Goal: Task Accomplishment & Management: Use online tool/utility

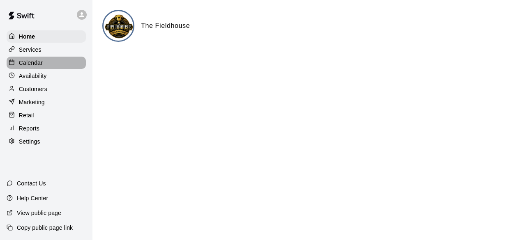
click at [39, 62] on p "Calendar" at bounding box center [31, 63] width 24 height 8
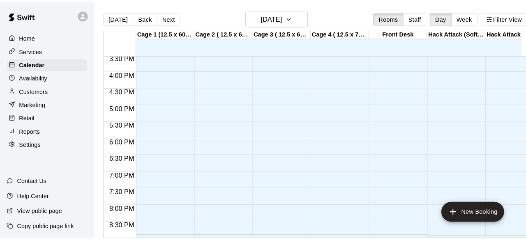
scroll to position [509, 0]
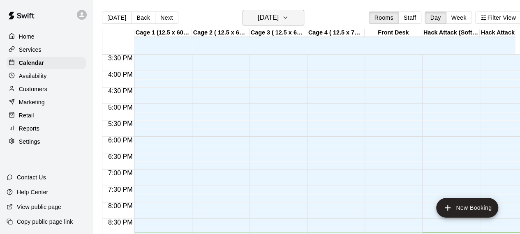
click at [293, 17] on button "[DATE]" at bounding box center [273, 18] width 62 height 16
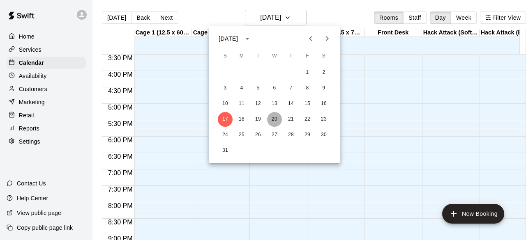
click at [273, 117] on button "20" at bounding box center [274, 119] width 15 height 15
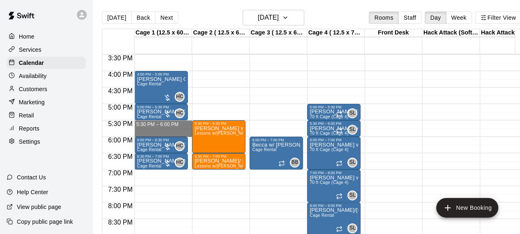
drag, startPoint x: 148, startPoint y: 124, endPoint x: 147, endPoint y: 132, distance: 8.3
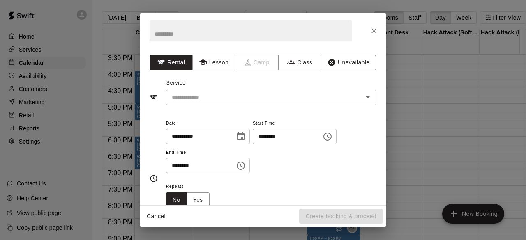
click at [200, 32] on input "text" at bounding box center [251, 31] width 202 height 22
type input "**********"
click at [208, 97] on input "text" at bounding box center [258, 97] width 181 height 10
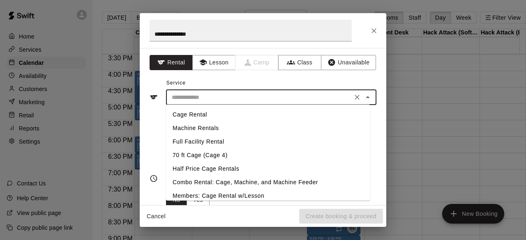
click at [205, 115] on li "Cage Rental" at bounding box center [268, 115] width 204 height 14
type input "**********"
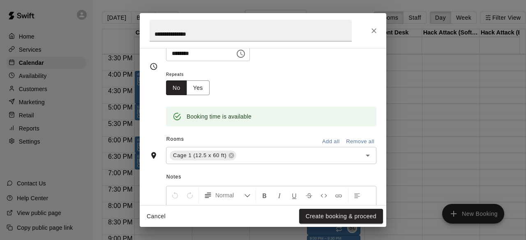
scroll to position [154, 0]
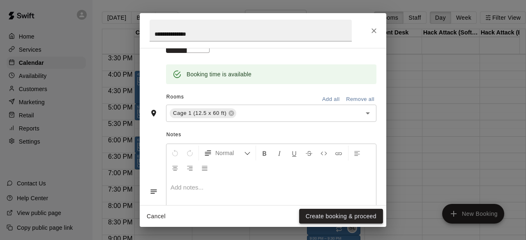
click at [339, 212] on button "Create booking & proceed" at bounding box center [341, 216] width 84 height 15
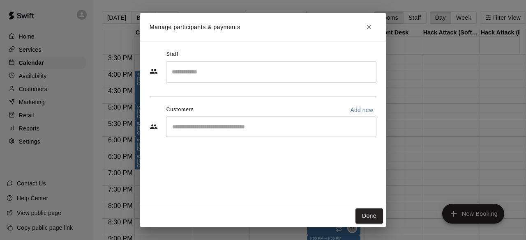
click at [226, 70] on input "Search staff" at bounding box center [271, 72] width 203 height 14
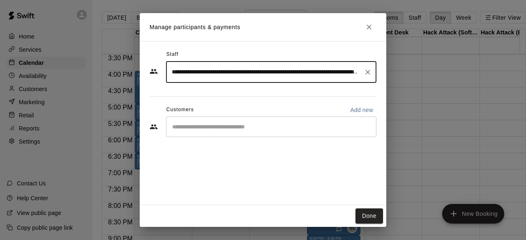
click at [230, 131] on div "​" at bounding box center [271, 127] width 210 height 21
type input "**********"
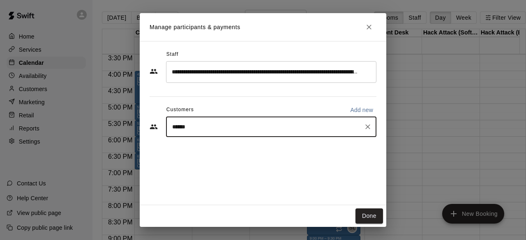
type input "*******"
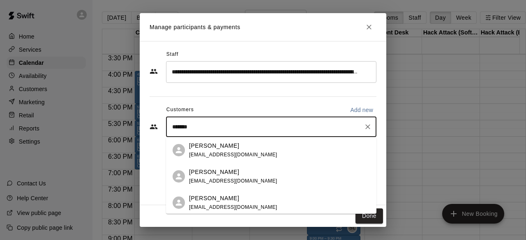
click at [223, 149] on p "[PERSON_NAME]" at bounding box center [214, 146] width 50 height 9
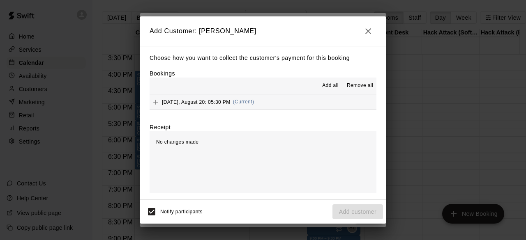
click at [374, 28] on button "button" at bounding box center [368, 31] width 16 height 16
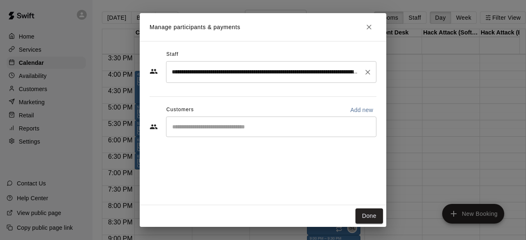
click at [368, 74] on icon "Clear" at bounding box center [367, 72] width 8 height 8
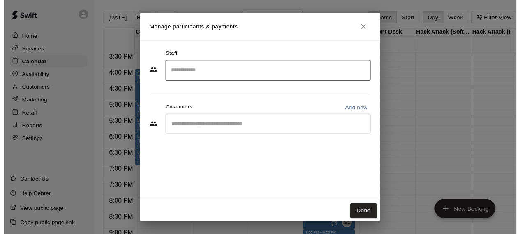
scroll to position [0, 0]
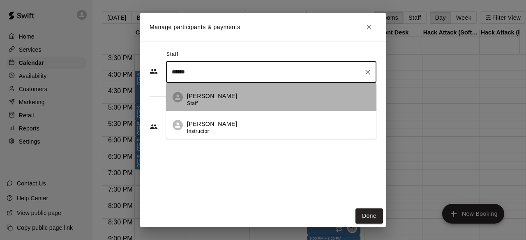
click at [228, 95] on div "[PERSON_NAME] Staff" at bounding box center [278, 100] width 183 height 16
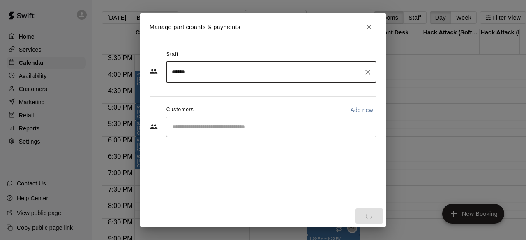
type input "******"
click at [221, 127] on input "Start typing to search customers..." at bounding box center [271, 127] width 203 height 8
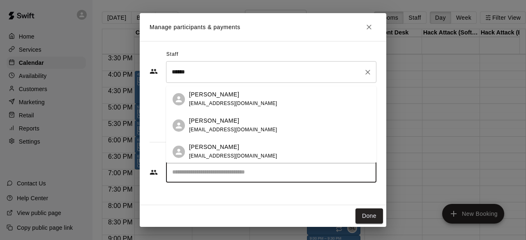
click at [239, 104] on span "[EMAIL_ADDRESS][DOMAIN_NAME]" at bounding box center [233, 104] width 88 height 6
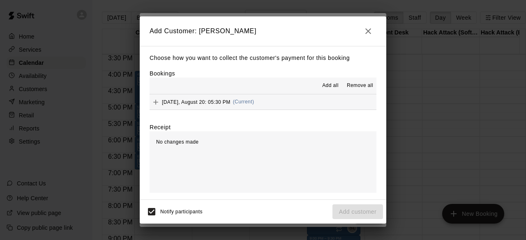
click at [276, 105] on button "[DATE], August 20: 05:30 PM (Current)" at bounding box center [263, 101] width 227 height 15
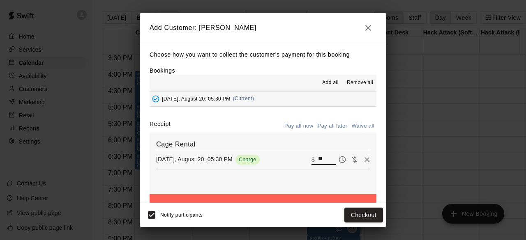
click at [318, 163] on input "**" at bounding box center [327, 159] width 18 height 11
type input "**"
click at [336, 156] on button "Pay later" at bounding box center [342, 160] width 12 height 12
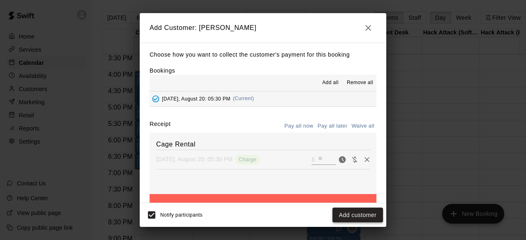
click at [355, 217] on button "Add customer" at bounding box center [357, 215] width 51 height 15
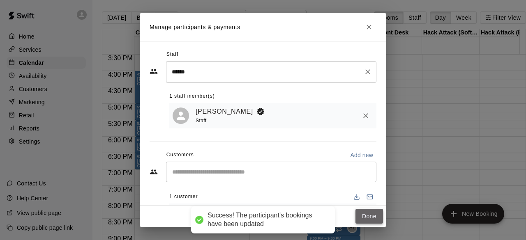
click at [375, 213] on button "Done" at bounding box center [369, 216] width 28 height 15
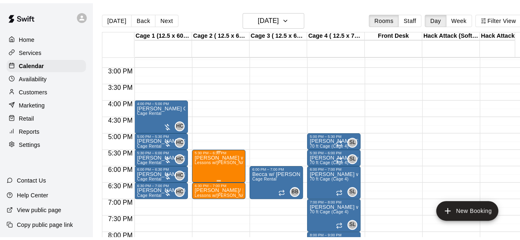
scroll to position [483, 0]
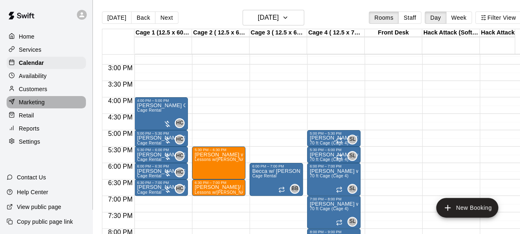
click at [22, 102] on p "Marketing" at bounding box center [32, 102] width 26 height 8
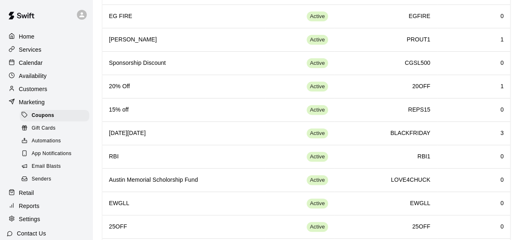
scroll to position [100, 0]
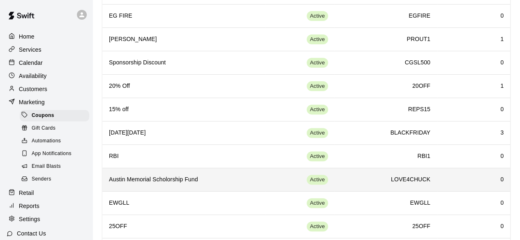
click at [154, 177] on h6 "Austin Memorial Scholorship Fund" at bounding box center [184, 179] width 150 height 9
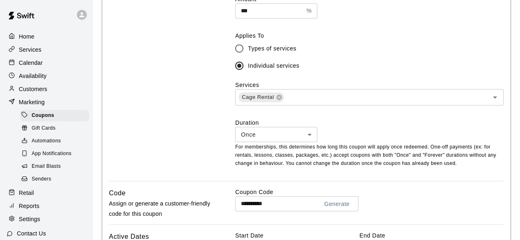
scroll to position [268, 0]
click at [48, 127] on div "Gift Cards" at bounding box center [54, 129] width 69 height 12
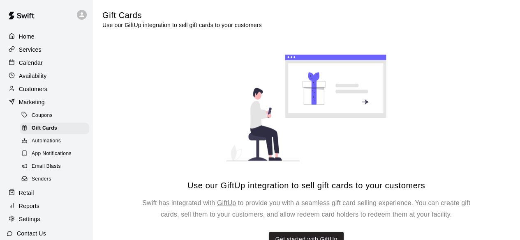
scroll to position [23, 0]
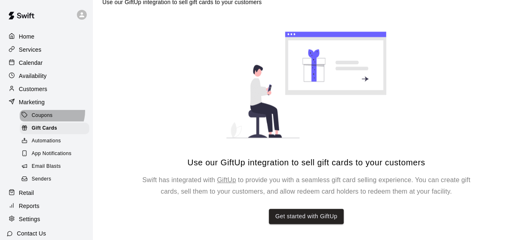
click at [48, 115] on div "Coupons" at bounding box center [54, 116] width 69 height 12
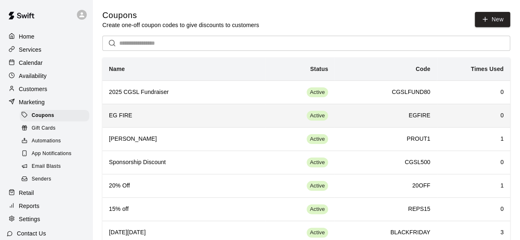
click at [121, 113] on h6 "EG FIRE" at bounding box center [184, 115] width 150 height 9
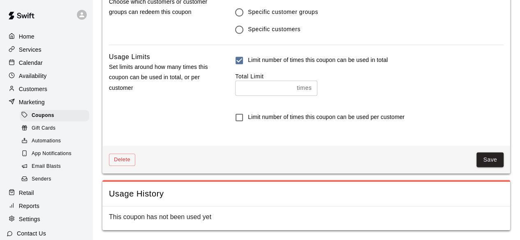
scroll to position [568, 0]
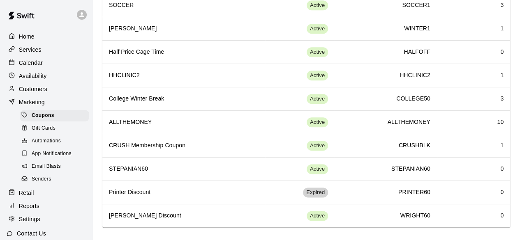
click at [39, 91] on p "Customers" at bounding box center [33, 89] width 28 height 8
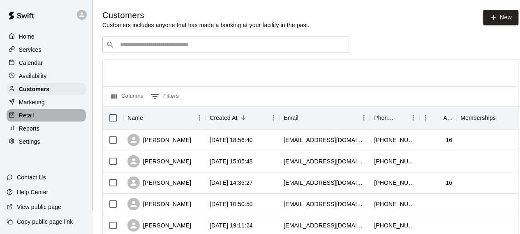
click at [21, 120] on p "Retail" at bounding box center [26, 115] width 15 height 8
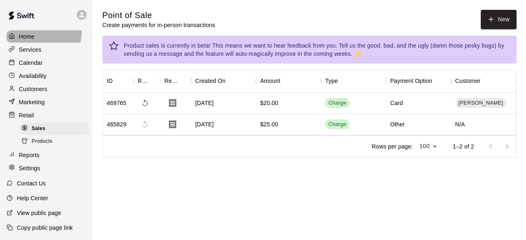
click at [32, 31] on div "Home" at bounding box center [46, 36] width 79 height 12
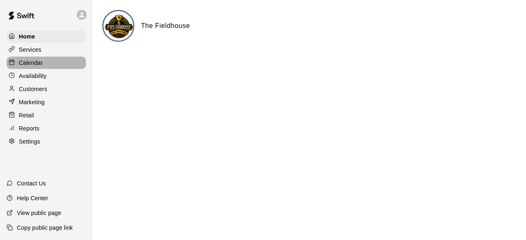
click at [35, 62] on p "Calendar" at bounding box center [31, 63] width 24 height 8
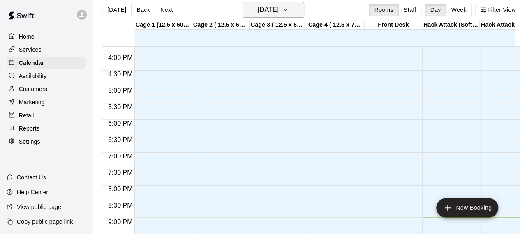
scroll to position [6, 0]
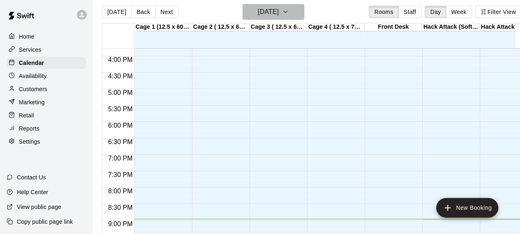
click at [294, 7] on button "[DATE]" at bounding box center [273, 12] width 62 height 16
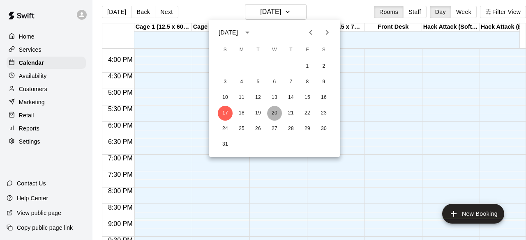
click at [273, 111] on button "20" at bounding box center [274, 113] width 15 height 15
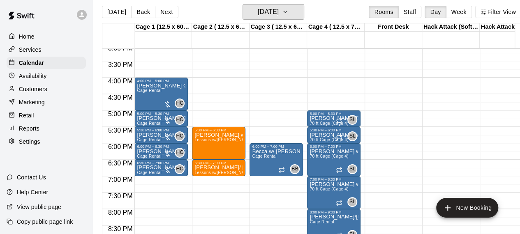
scroll to position [498, 0]
